Goal: Use online tool/utility

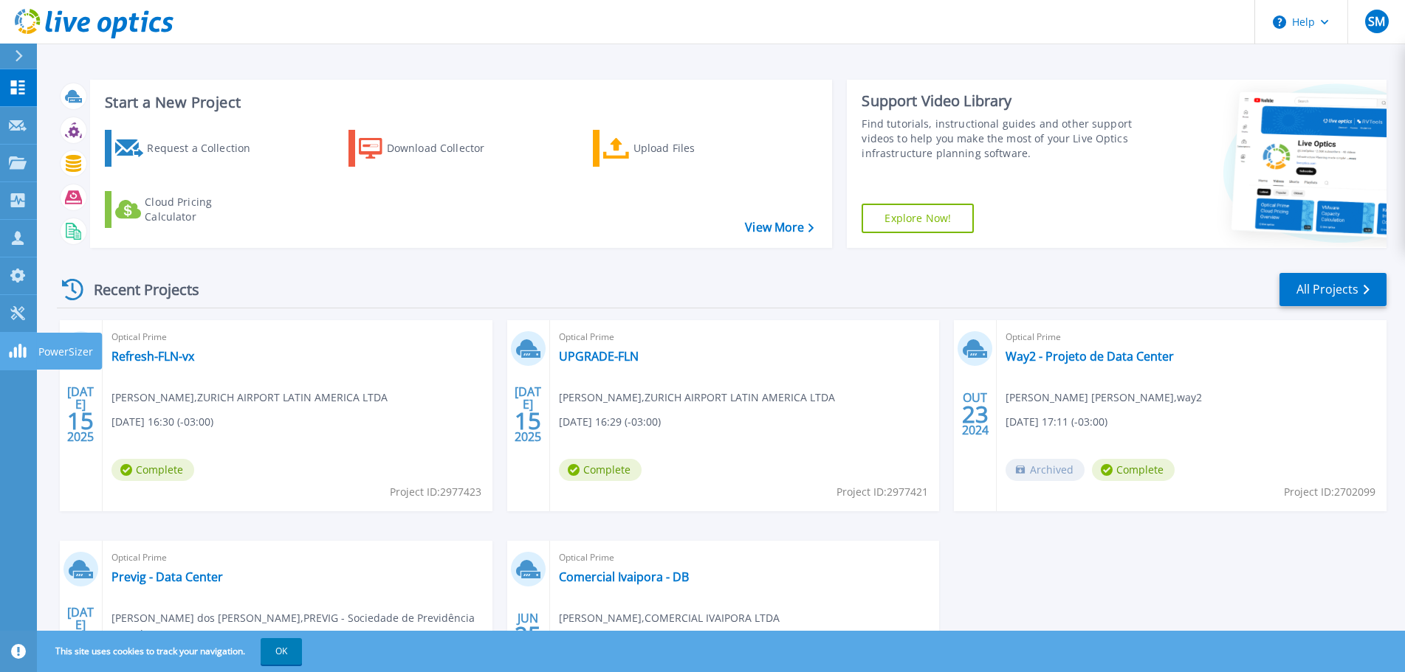
click at [26, 343] on div at bounding box center [18, 351] width 18 height 16
click at [16, 314] on icon at bounding box center [18, 313] width 18 height 14
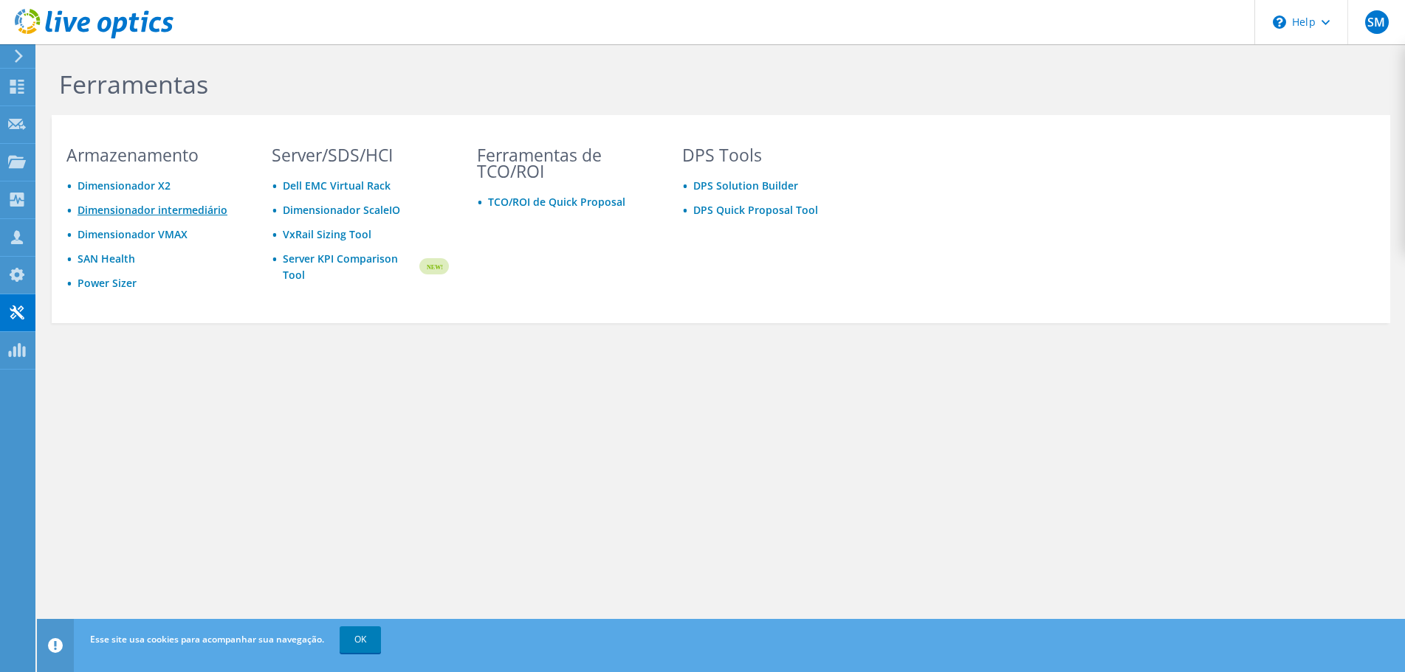
click at [174, 210] on link "Dimensionador intermediário" at bounding box center [153, 210] width 150 height 14
